Goal: Check status: Check status

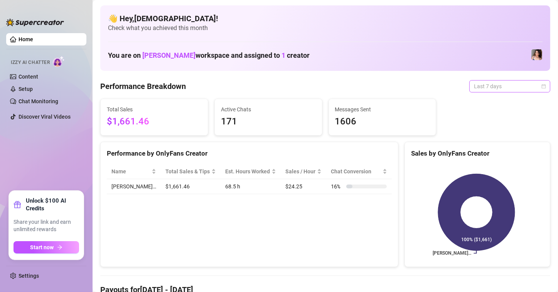
click at [539, 86] on div "Last 7 days" at bounding box center [509, 86] width 81 height 12
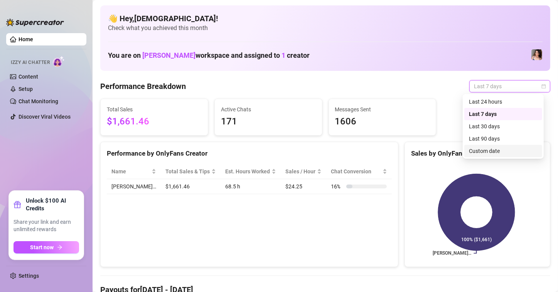
click at [482, 154] on div "Custom date" at bounding box center [503, 151] width 69 height 8
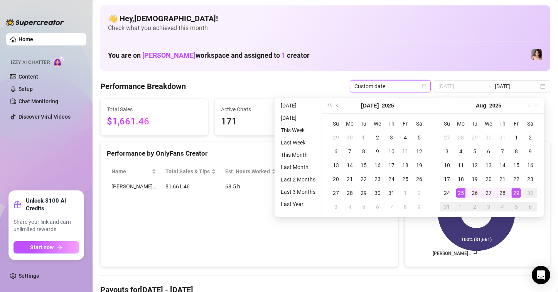
type input "[DATE]"
click at [464, 190] on div "25" at bounding box center [460, 192] width 9 height 9
type input "[DATE]"
click at [517, 194] on div "29" at bounding box center [515, 192] width 9 height 9
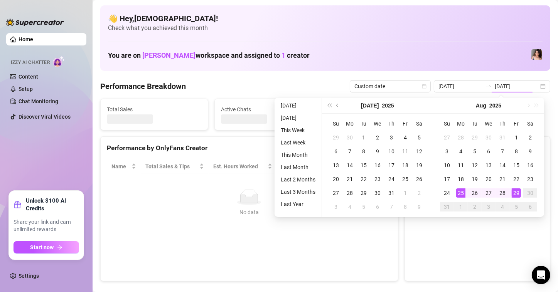
type input "[DATE]"
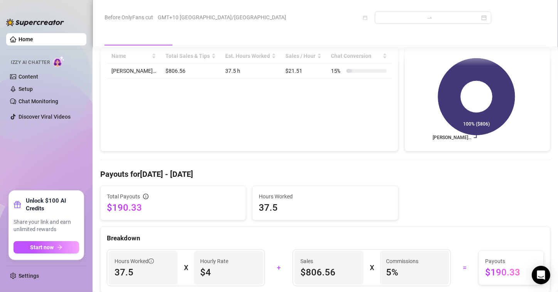
scroll to position [154, 0]
